Goal: Information Seeking & Learning: Learn about a topic

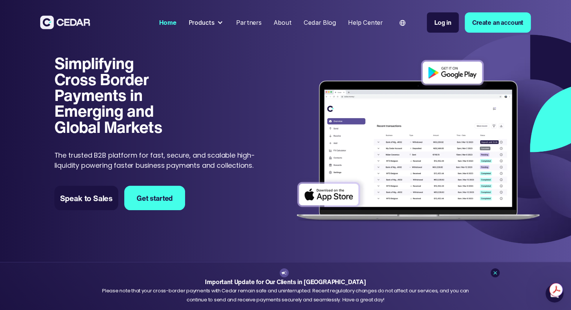
click at [285, 24] on div "About" at bounding box center [283, 22] width 18 height 9
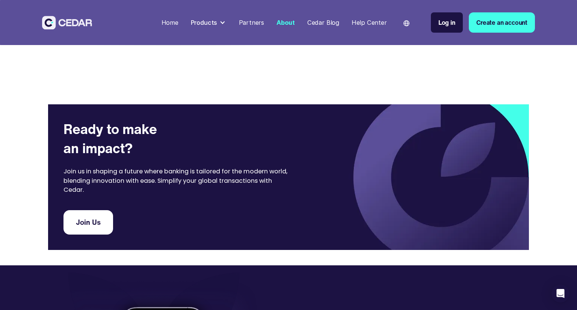
scroll to position [1433, 0]
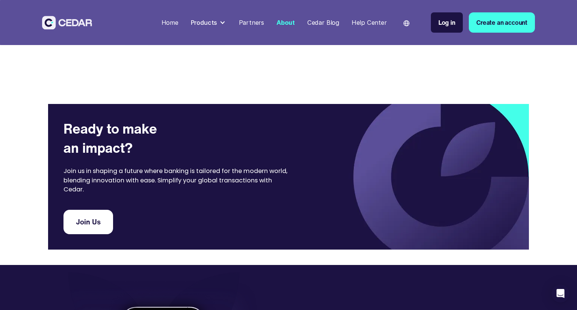
click at [213, 20] on div "Products" at bounding box center [204, 22] width 27 height 9
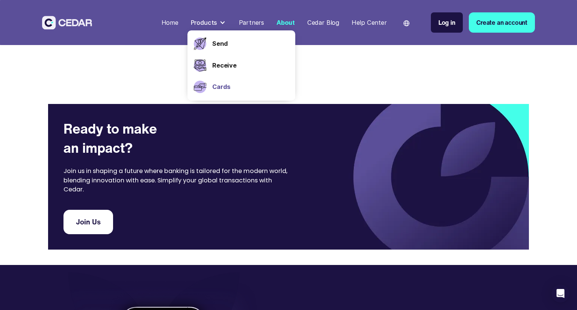
click at [222, 87] on link "Cards" at bounding box center [250, 86] width 77 height 9
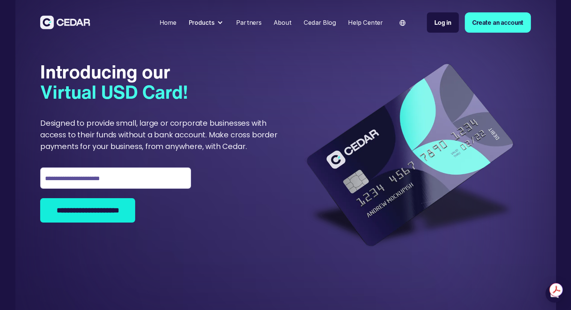
click at [204, 18] on div "Products" at bounding box center [202, 22] width 26 height 9
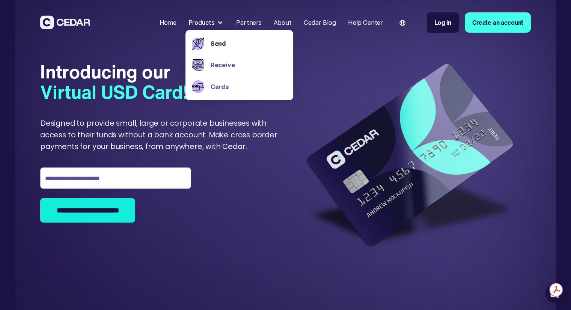
click at [216, 63] on link "Receive" at bounding box center [249, 64] width 77 height 9
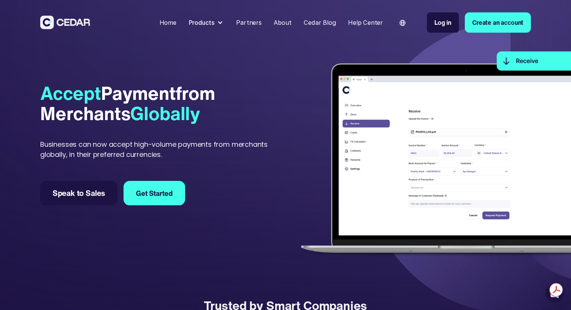
click at [213, 28] on div "Products" at bounding box center [206, 22] width 41 height 15
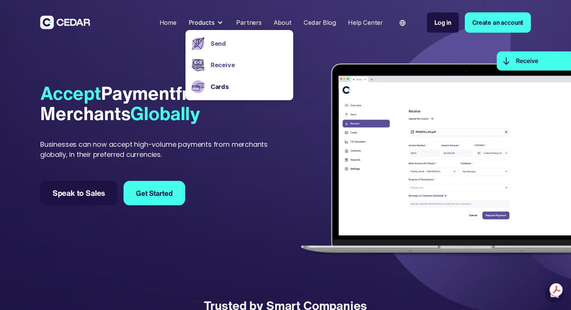
click at [216, 41] on link "Send" at bounding box center [249, 43] width 77 height 9
